Goal: Purchase product/service

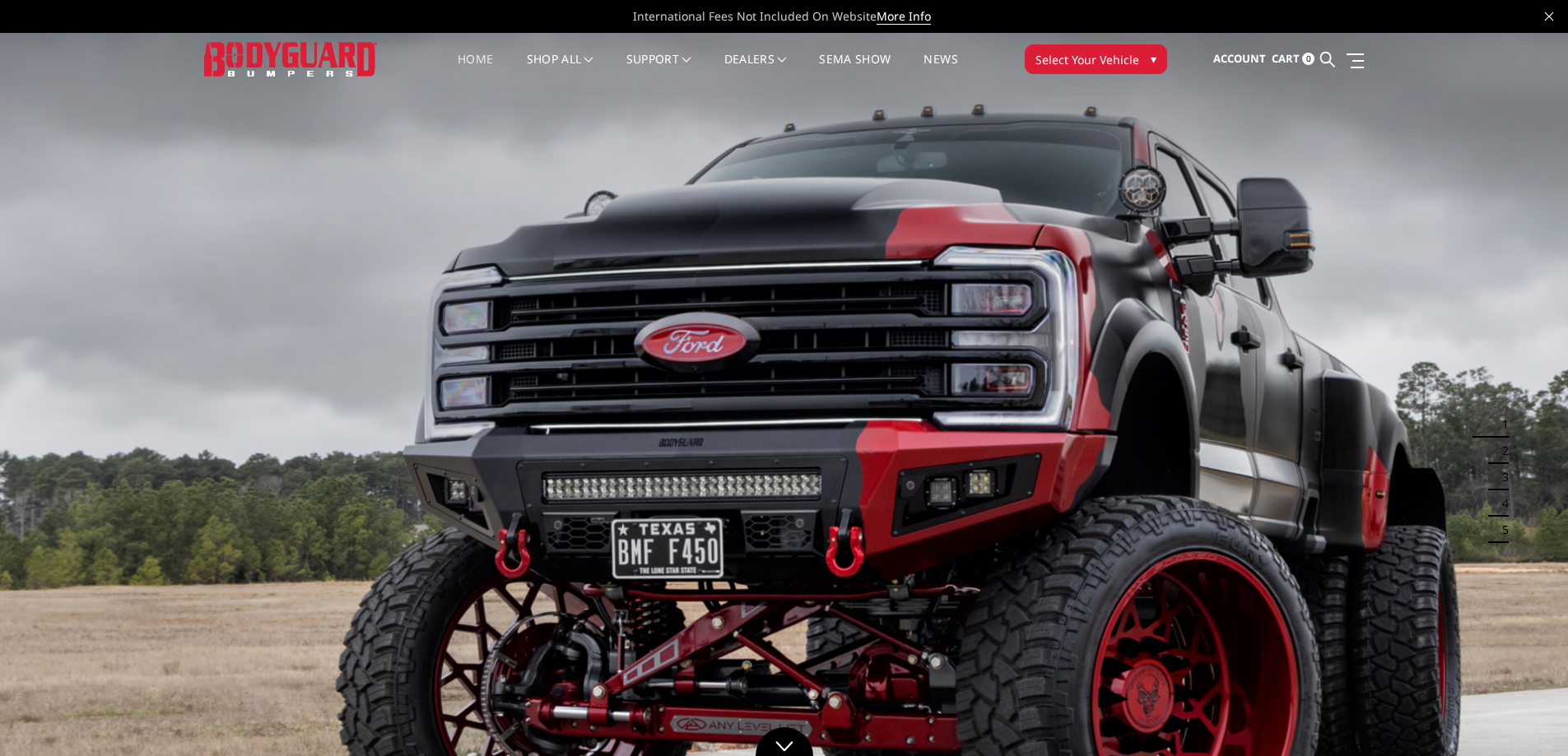
click at [1141, 60] on button "Select Your Vehicle ▾" at bounding box center [1096, 60] width 142 height 30
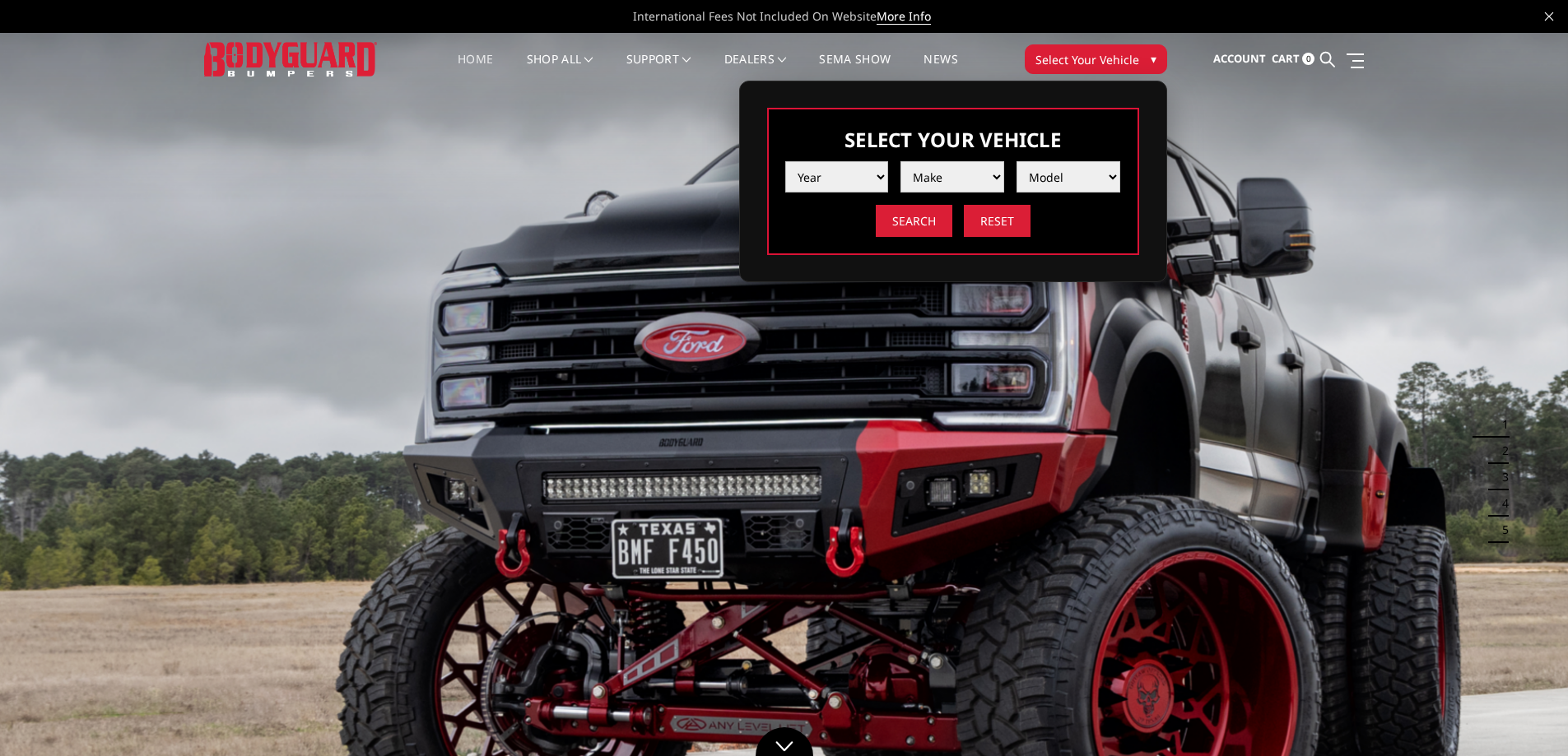
click at [850, 174] on select "Year [DATE] 2024 2023 2022 2021 2020 2019 2018 2017 2016 2015 2014 2013 2012 20…" at bounding box center [837, 177] width 104 height 32
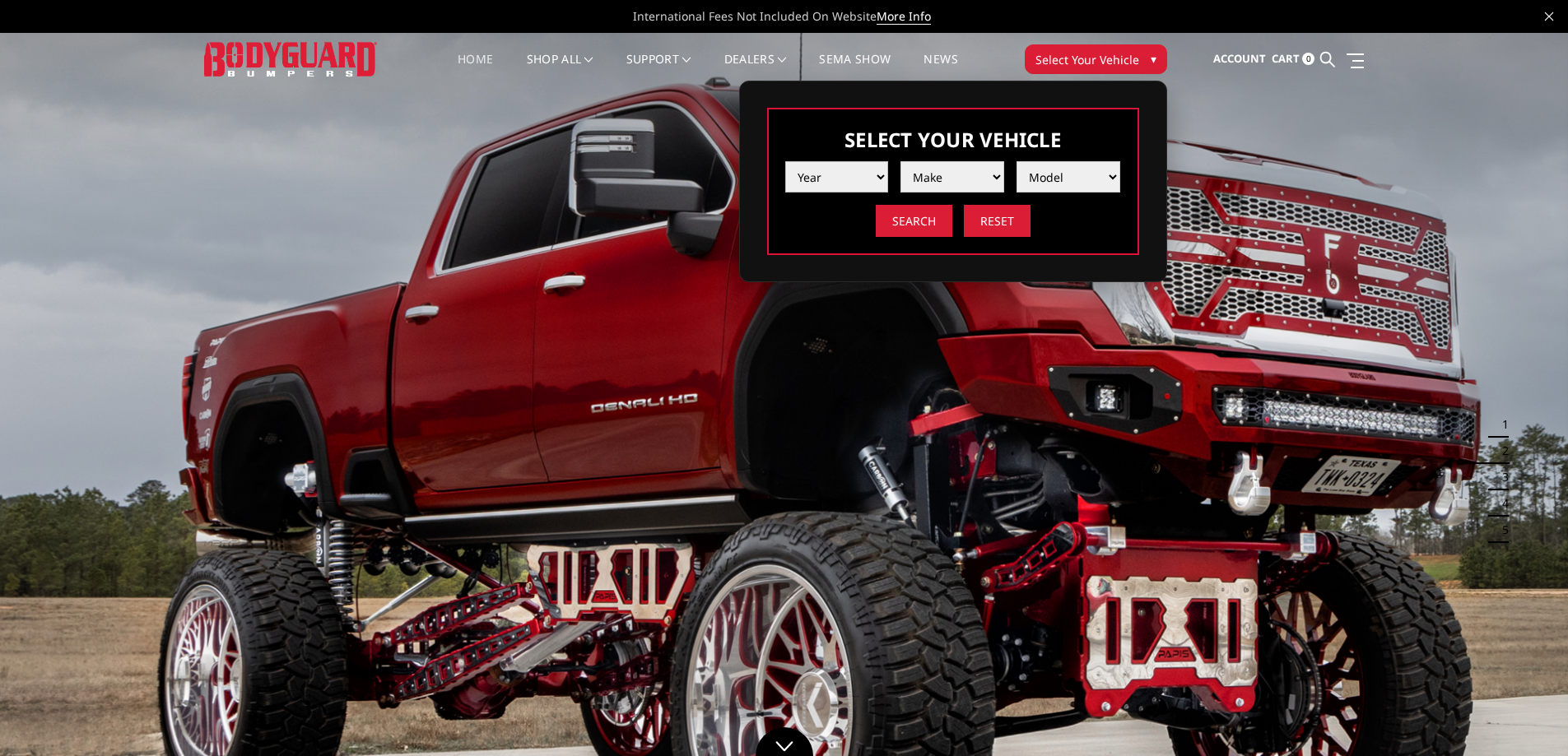
select select "yr_2025"
click at [785, 161] on select "Year [DATE] 2024 2023 2022 2021 2020 2019 2018 2017 2016 2015 2014 2013 2012 20…" at bounding box center [837, 177] width 104 height 32
click at [946, 172] on select "Make Chevrolet Ford GMC Ram Toyota" at bounding box center [952, 177] width 104 height 32
select select "mk_chevrolet"
click at [901, 161] on select "Make Chevrolet Ford GMC Ram Toyota" at bounding box center [952, 177] width 104 height 32
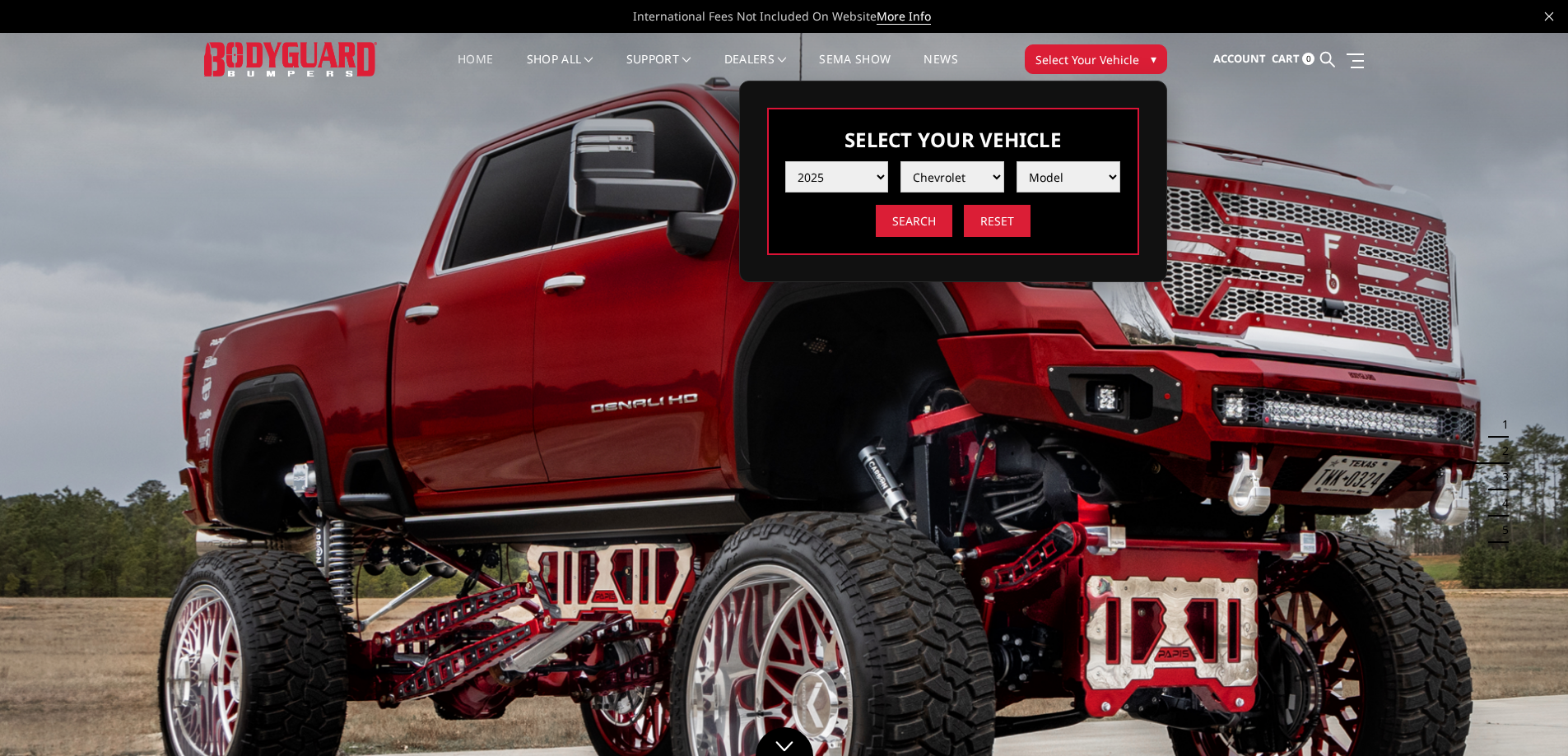
click at [1032, 185] on select "Model Silverado 1500 Silverado 2500 / 3500 Silverado 4500 / 5500 / 6500" at bounding box center [1068, 177] width 104 height 32
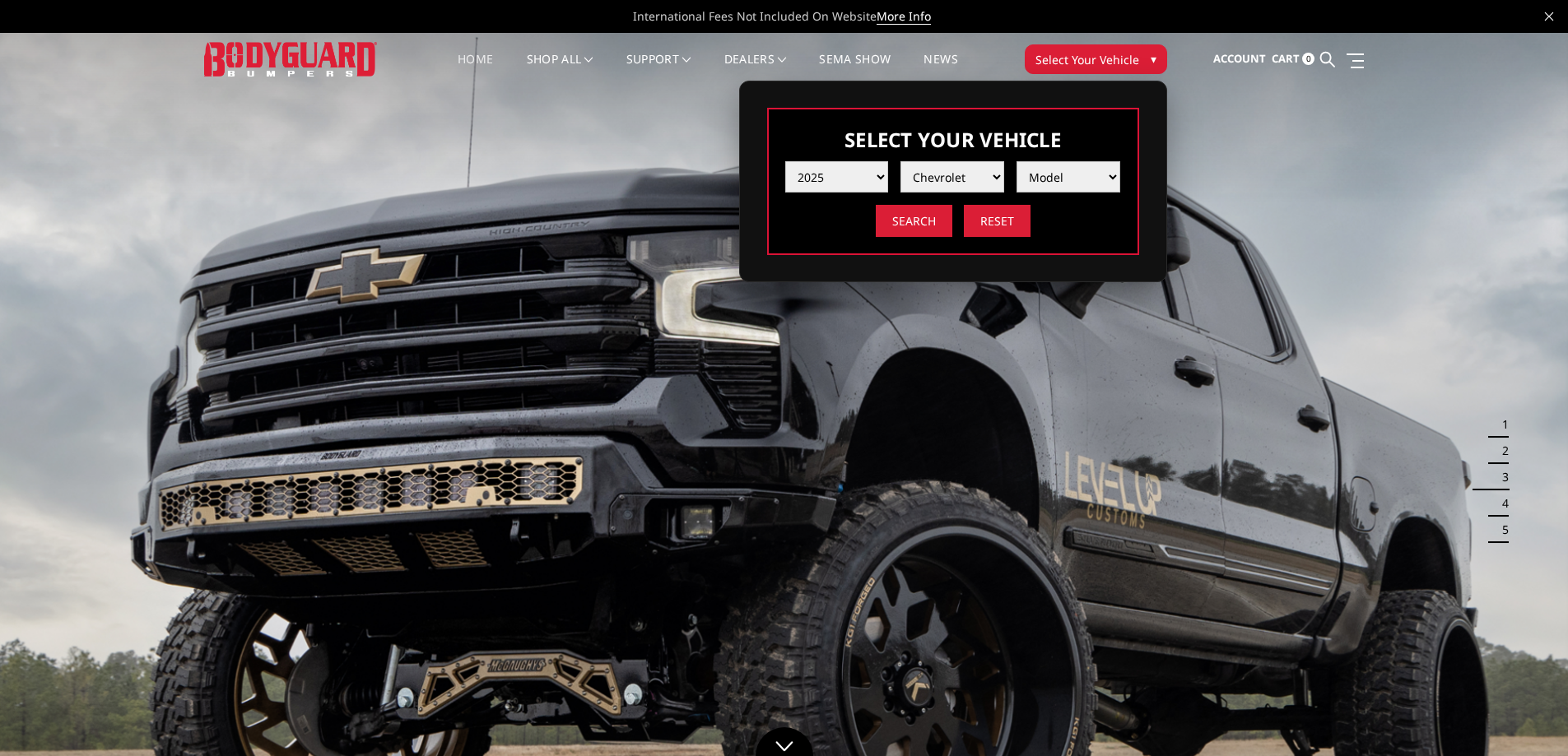
select select "md_silverado-2500-3500"
click at [1017, 161] on select "Model Silverado 1500 Silverado 2500 / 3500 Silverado 4500 / 5500 / 6500" at bounding box center [1068, 177] width 104 height 32
click at [904, 229] on input "Search" at bounding box center [914, 221] width 77 height 32
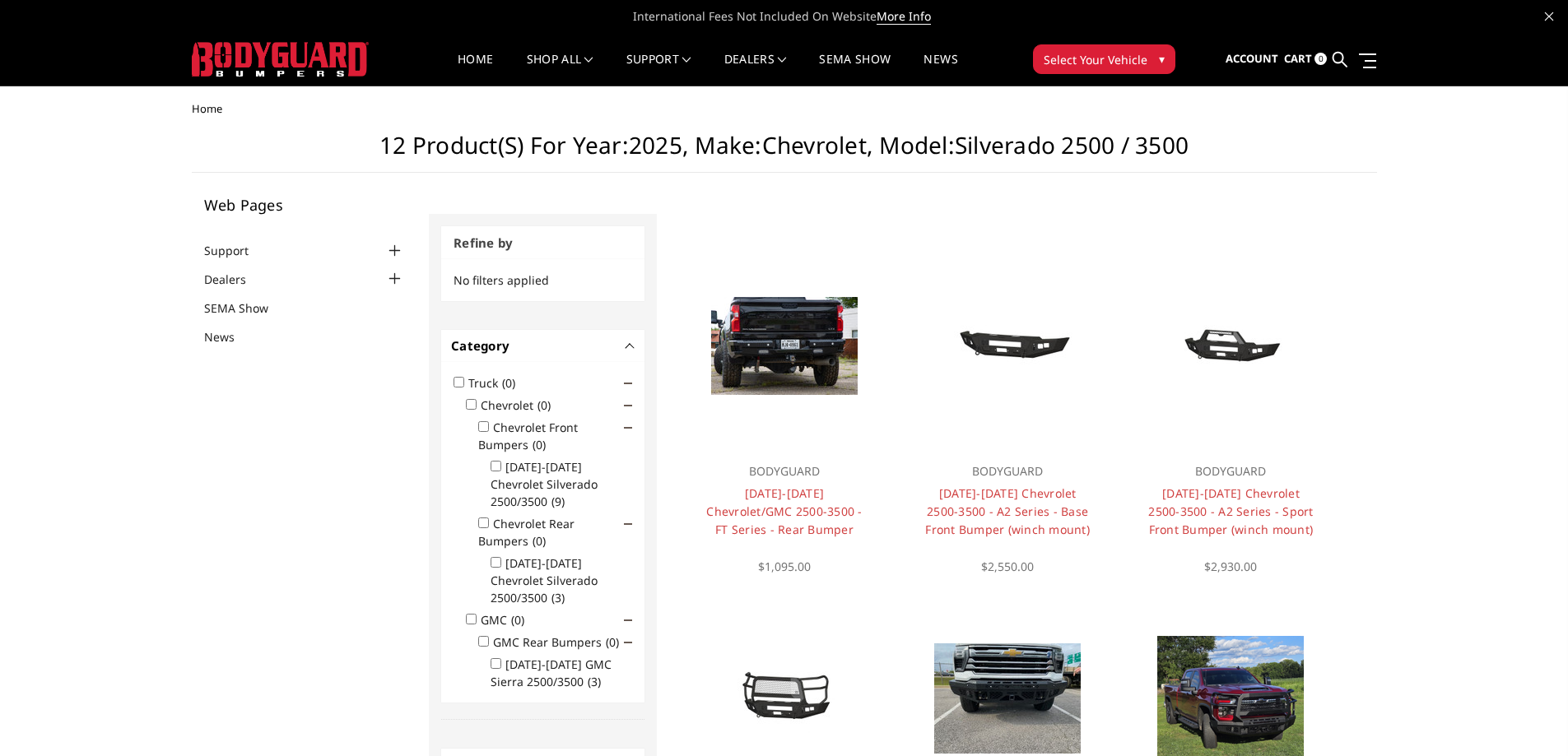
click at [482, 518] on input "Chevrolet Rear Bumpers (0)" at bounding box center [484, 523] width 11 height 11
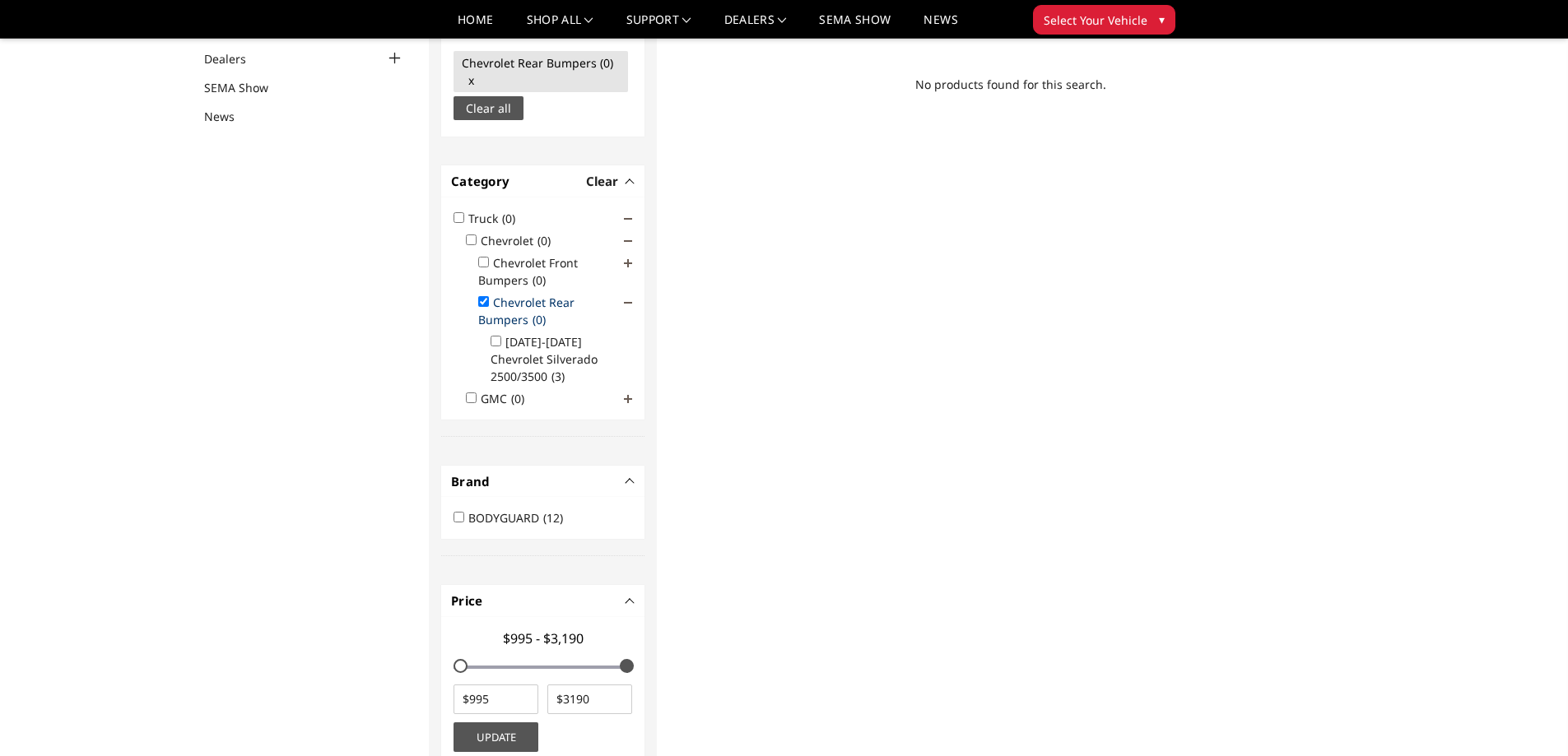
scroll to position [173, 0]
click at [480, 301] on input "Chevrolet Rear Bumpers (0)" at bounding box center [484, 301] width 11 height 11
checkbox input "false"
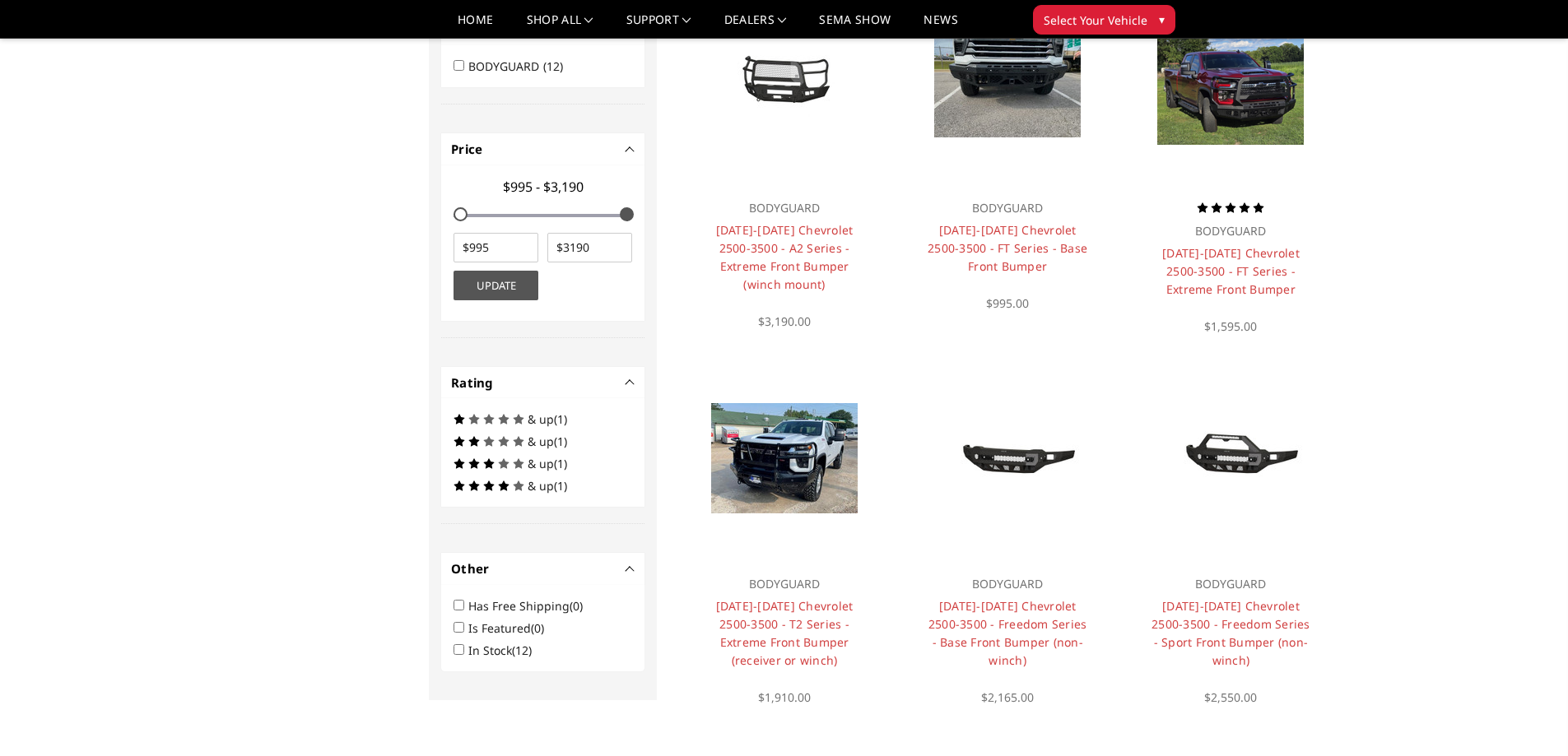
scroll to position [0, 0]
